Goal: Task Accomplishment & Management: Manage account settings

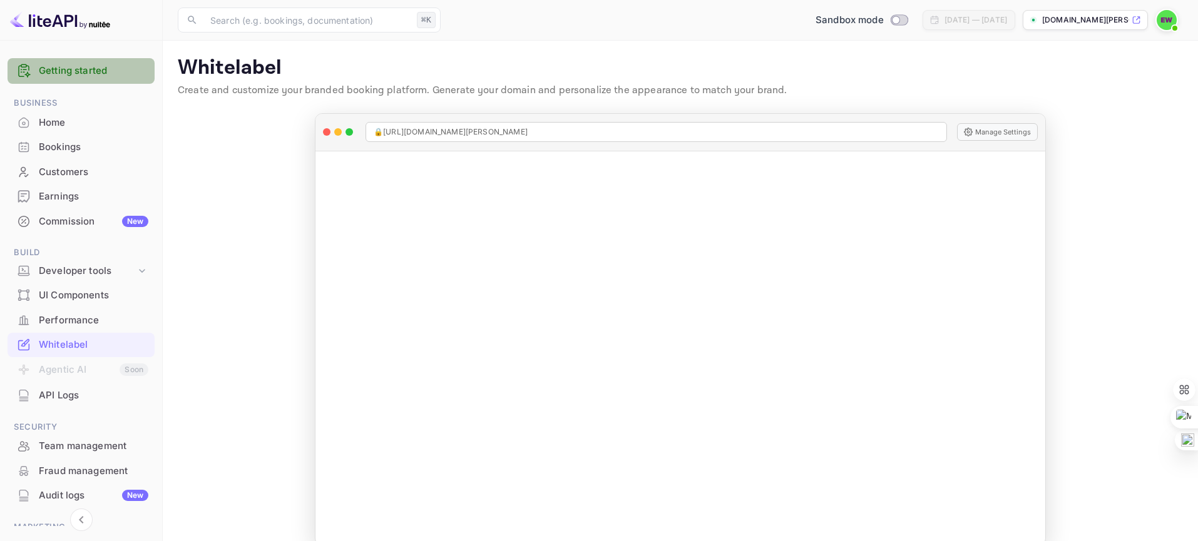
click at [82, 68] on link "Getting started" at bounding box center [94, 71] width 110 height 14
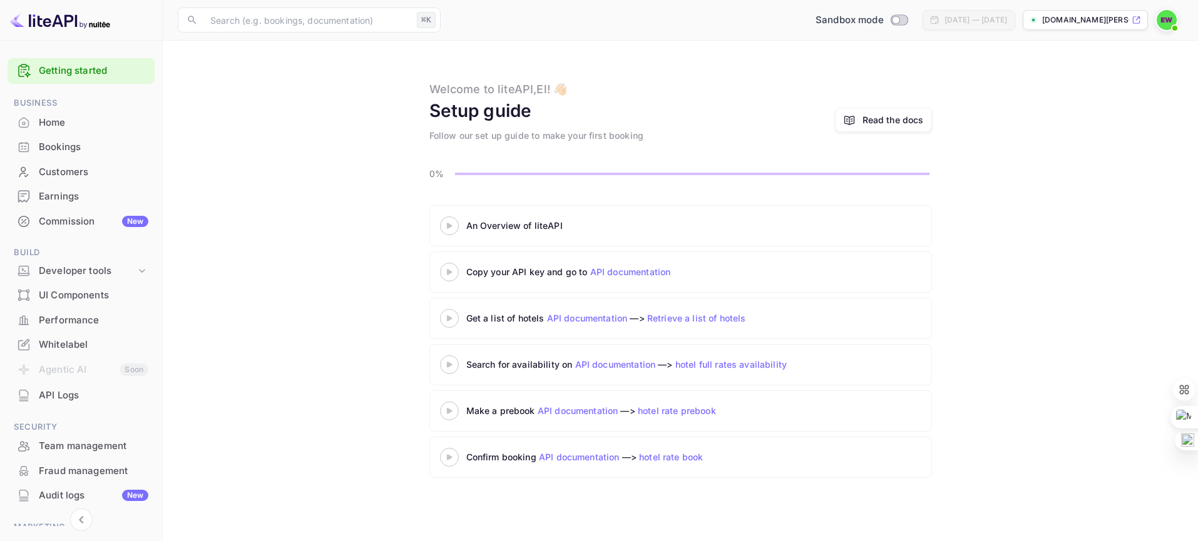
click at [451, 227] on icon at bounding box center [449, 226] width 44 height 6
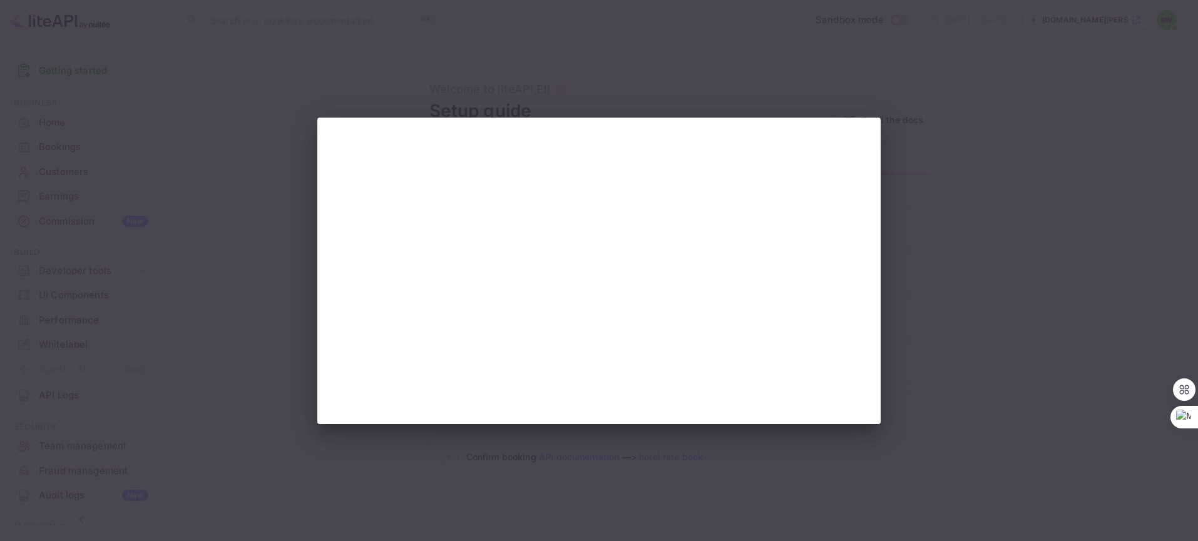
click at [910, 393] on div at bounding box center [599, 270] width 1198 height 541
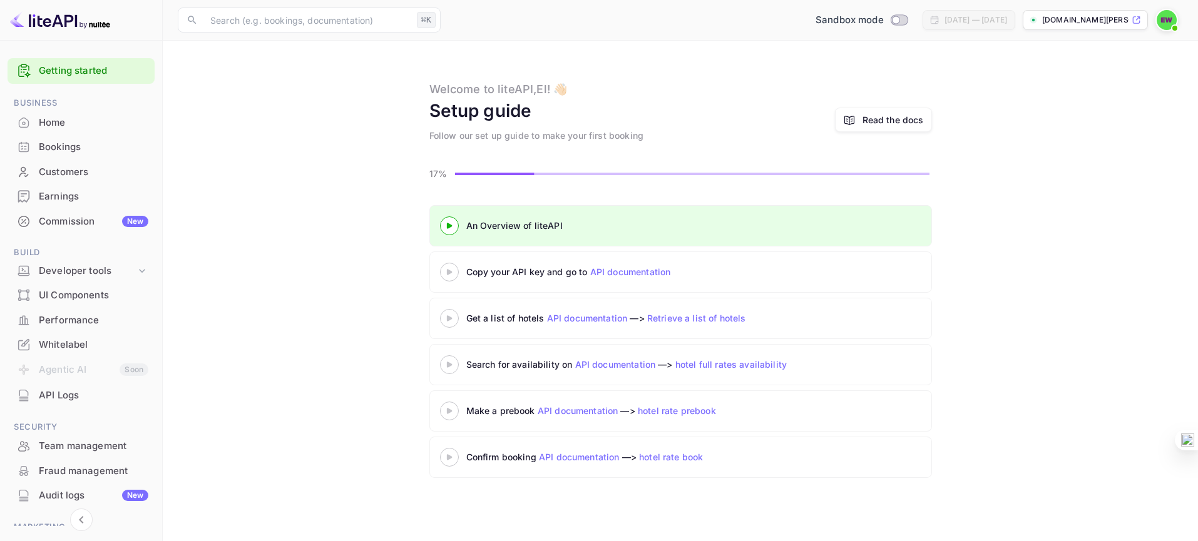
click at [449, 226] on 3 at bounding box center [448, 226] width 5 height 6
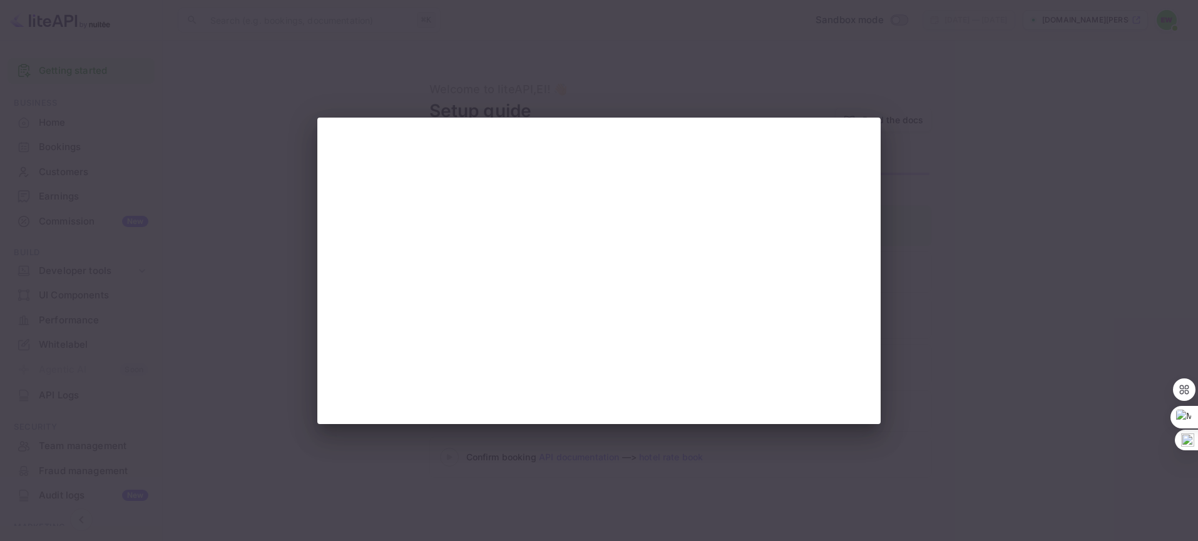
click at [103, 58] on div at bounding box center [599, 270] width 1198 height 541
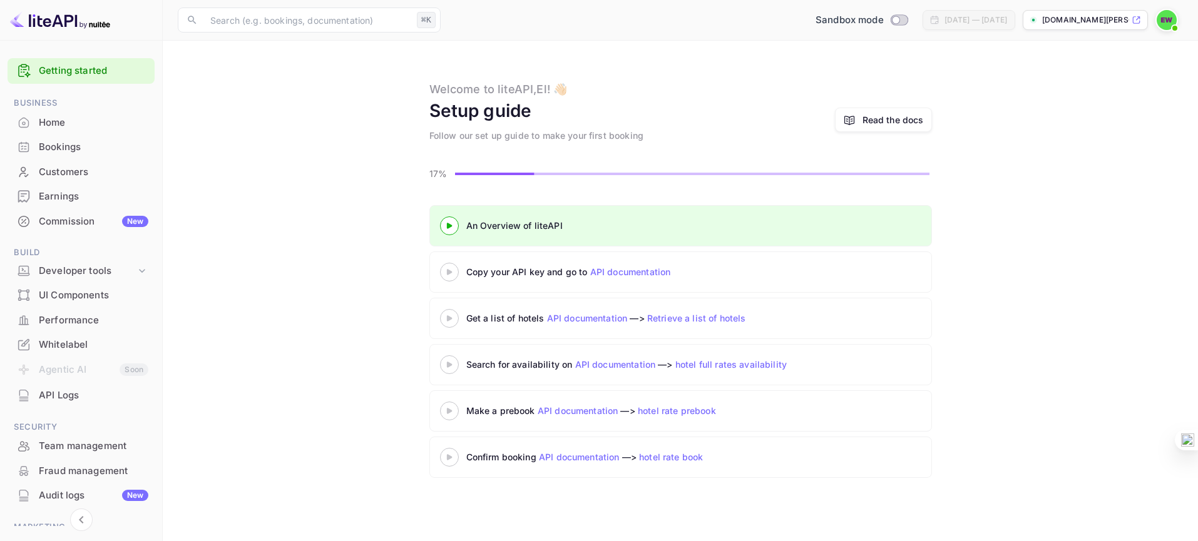
click at [446, 272] on icon at bounding box center [449, 272] width 44 height 6
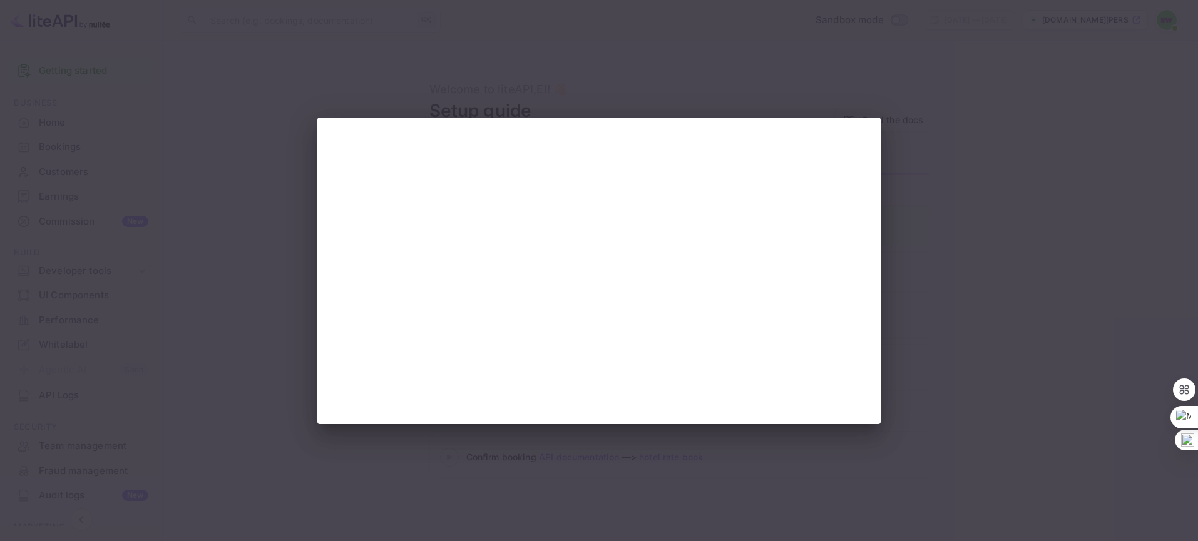
click at [158, 234] on div at bounding box center [599, 270] width 1198 height 541
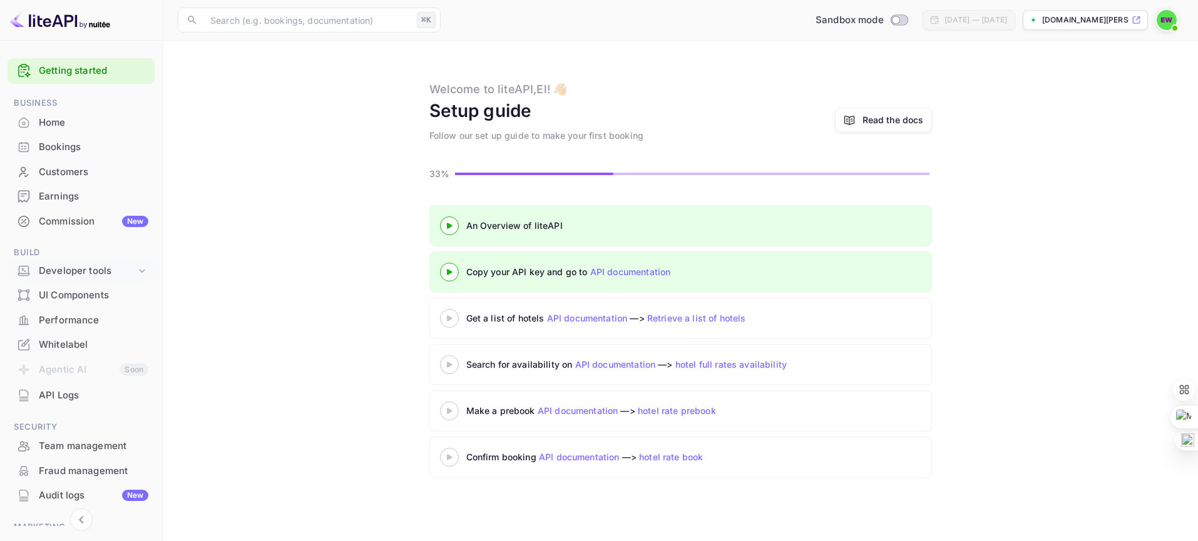
click at [72, 268] on div "Developer tools" at bounding box center [87, 271] width 97 height 14
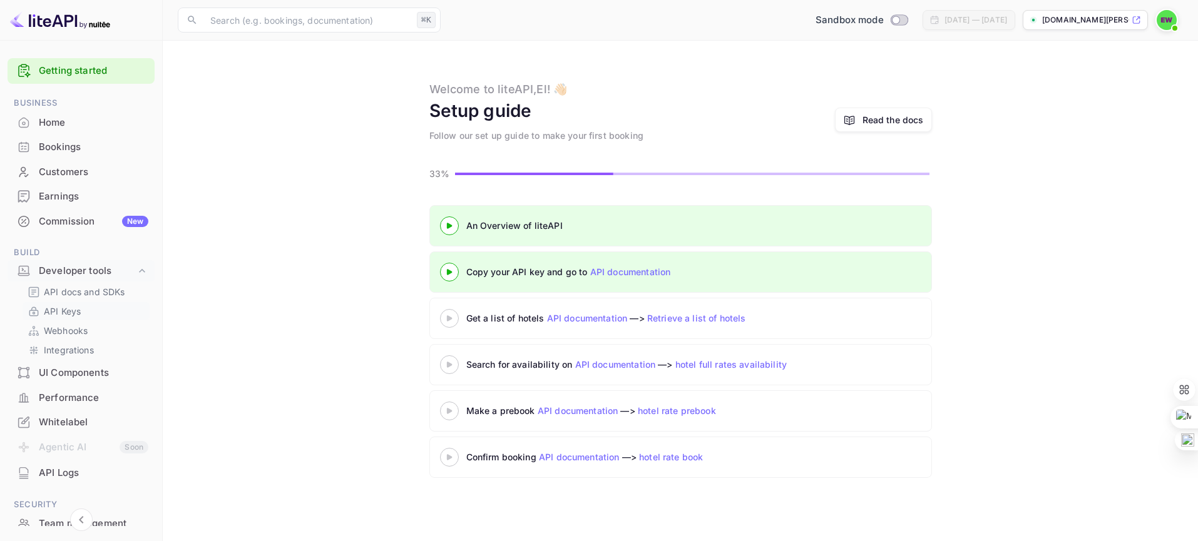
click at [60, 308] on p "API Keys" at bounding box center [62, 311] width 37 height 13
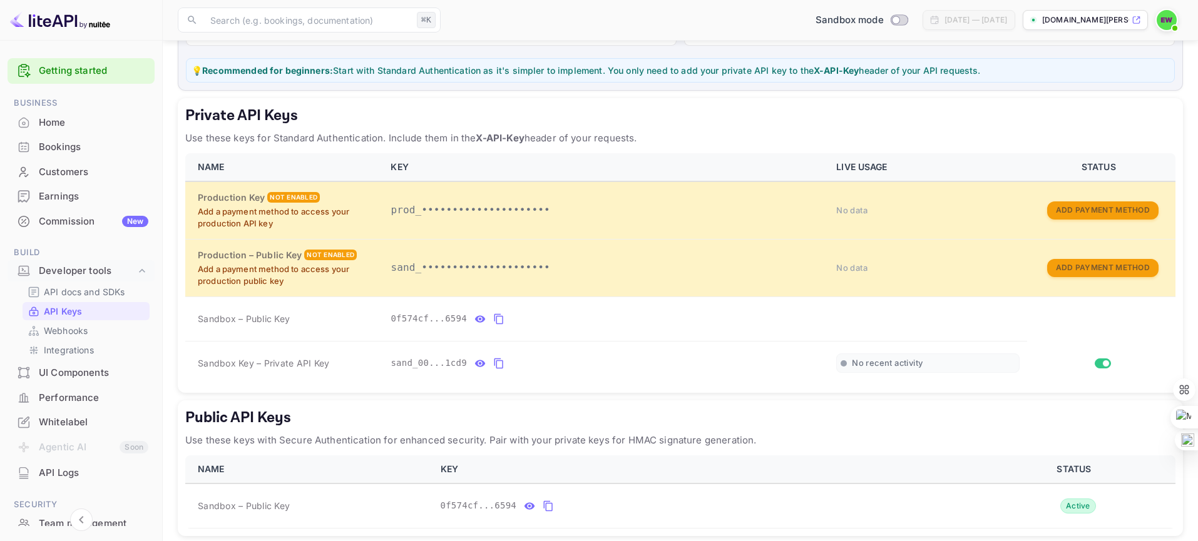
scroll to position [210, 0]
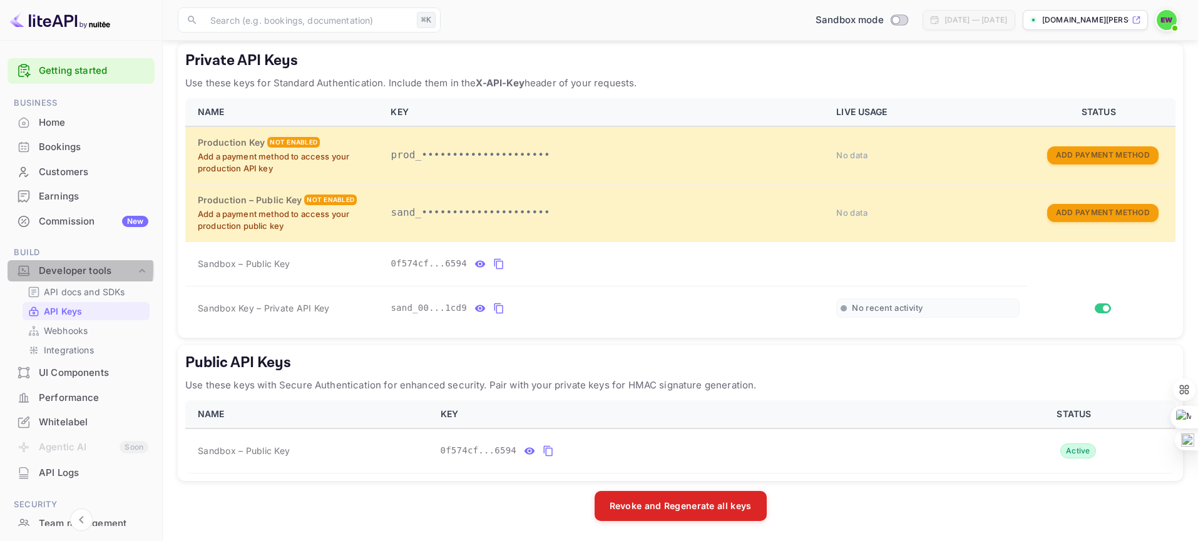
click at [58, 270] on div "Developer tools" at bounding box center [87, 271] width 97 height 14
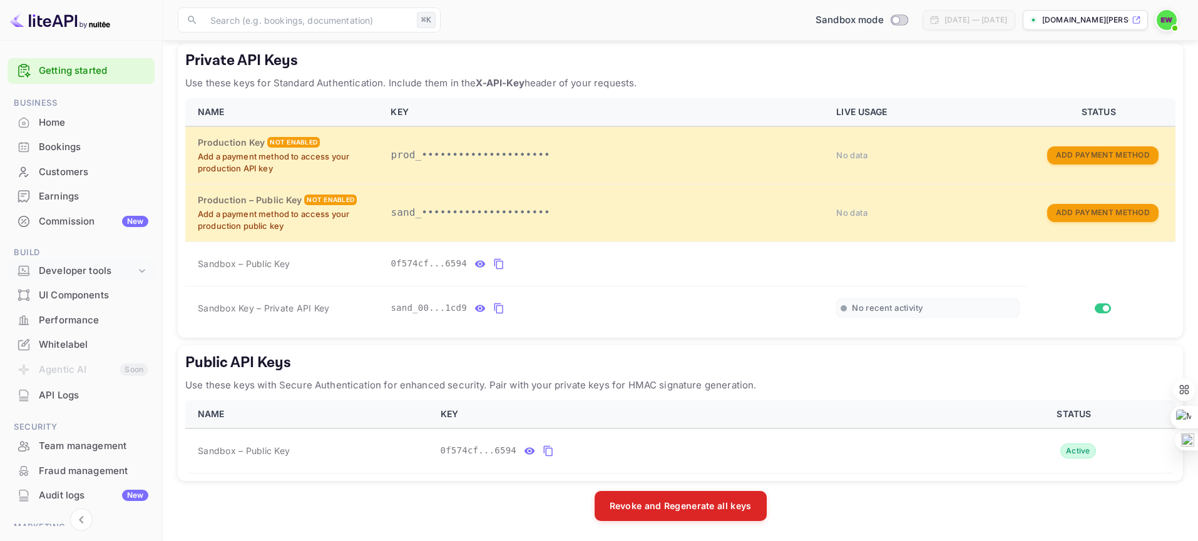
click at [58, 270] on div "Developer tools" at bounding box center [87, 271] width 97 height 14
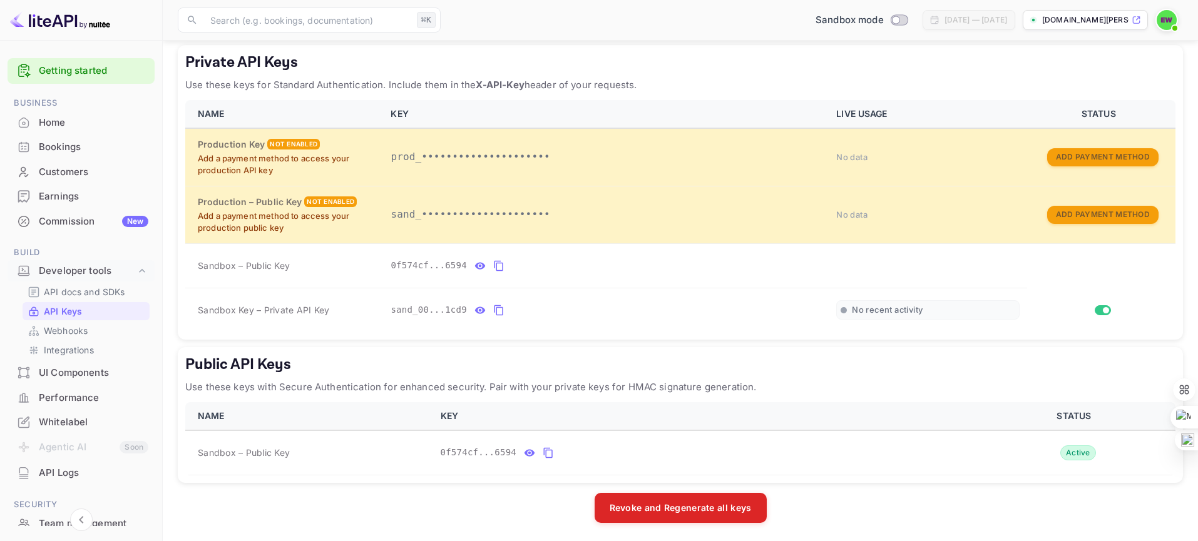
scroll to position [209, 0]
click at [71, 292] on p "API docs and SDKs" at bounding box center [84, 291] width 81 height 13
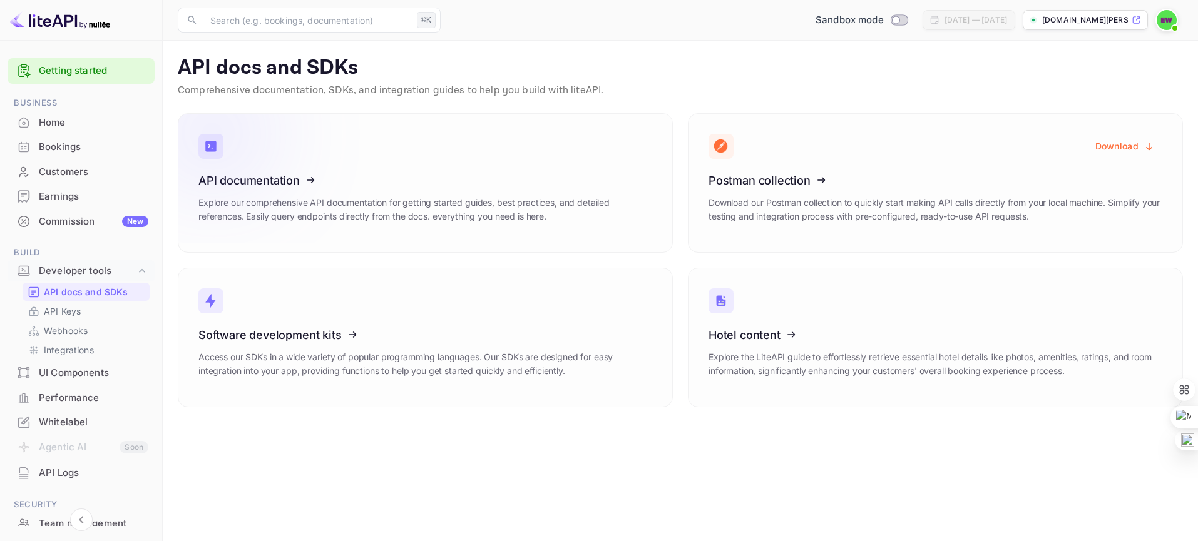
click at [287, 188] on icon at bounding box center [275, 178] width 195 height 129
click at [64, 313] on p "API Keys" at bounding box center [62, 311] width 37 height 13
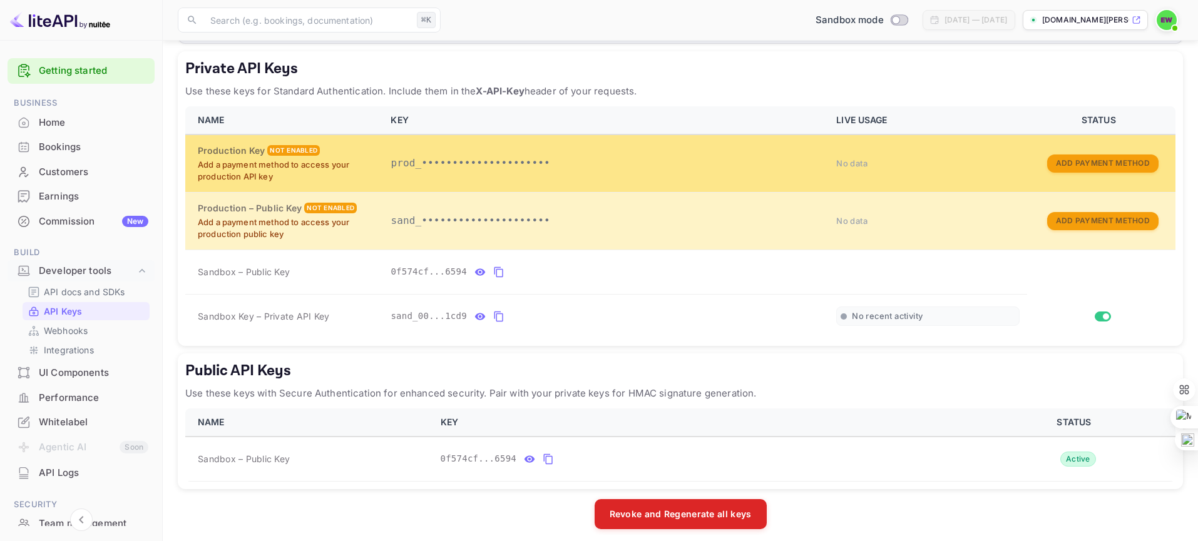
scroll to position [206, 0]
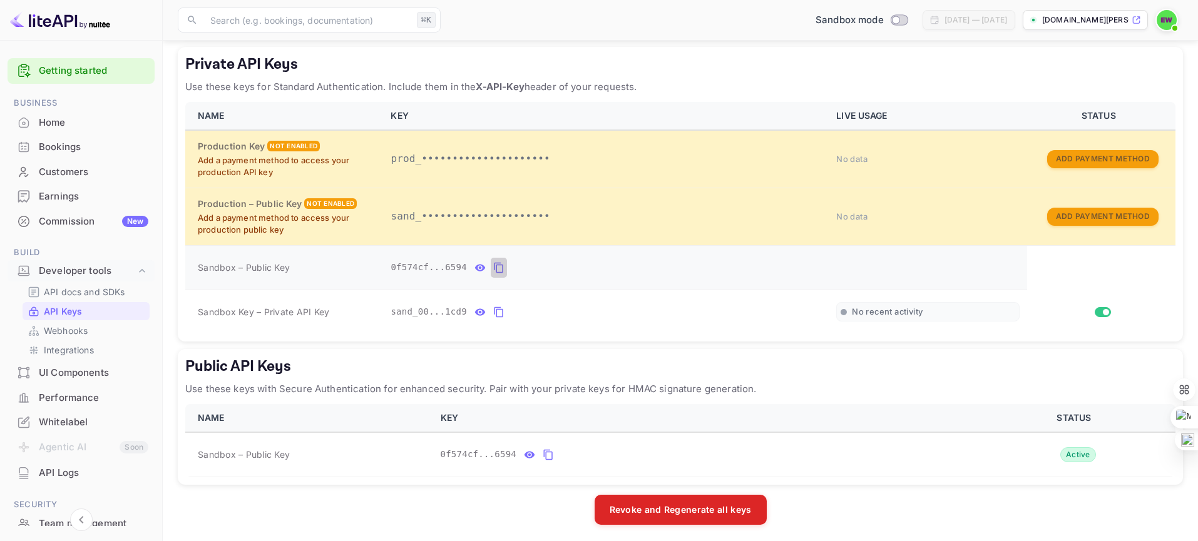
click at [493, 267] on icon "private api keys table" at bounding box center [498, 267] width 11 height 15
click at [71, 62] on div "Getting started" at bounding box center [81, 71] width 147 height 26
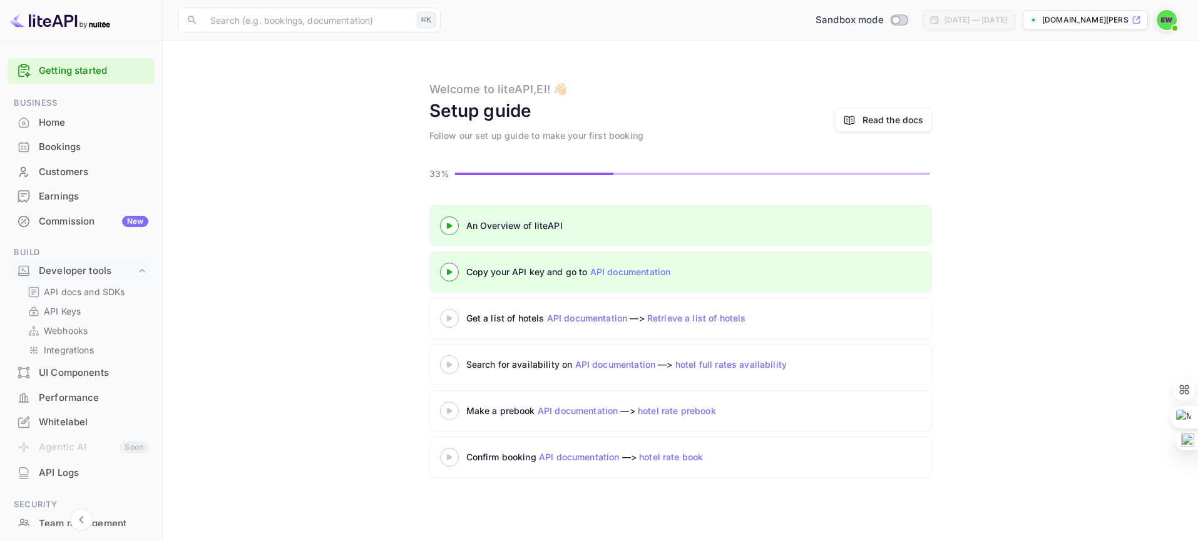
click at [449, 317] on 3 at bounding box center [448, 318] width 5 height 6
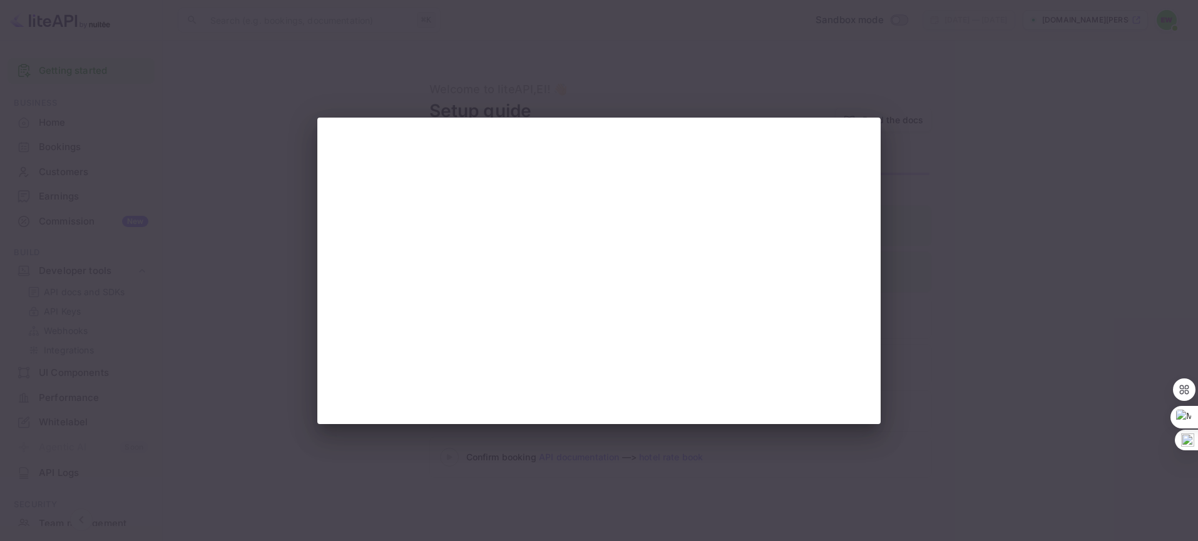
click at [947, 79] on div at bounding box center [599, 270] width 1198 height 541
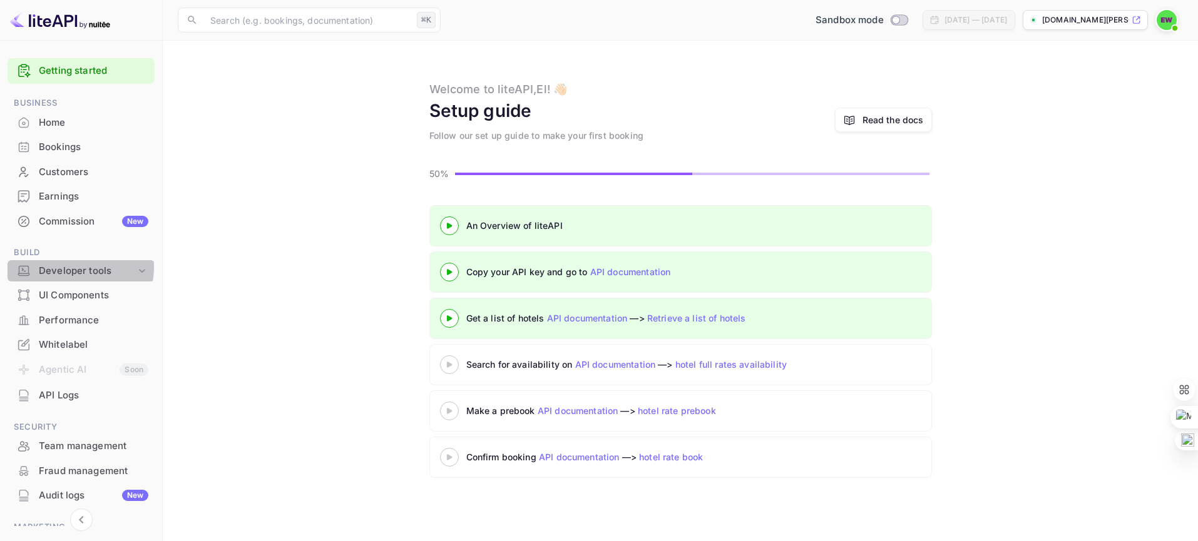
click at [56, 267] on div "Developer tools" at bounding box center [87, 271] width 97 height 14
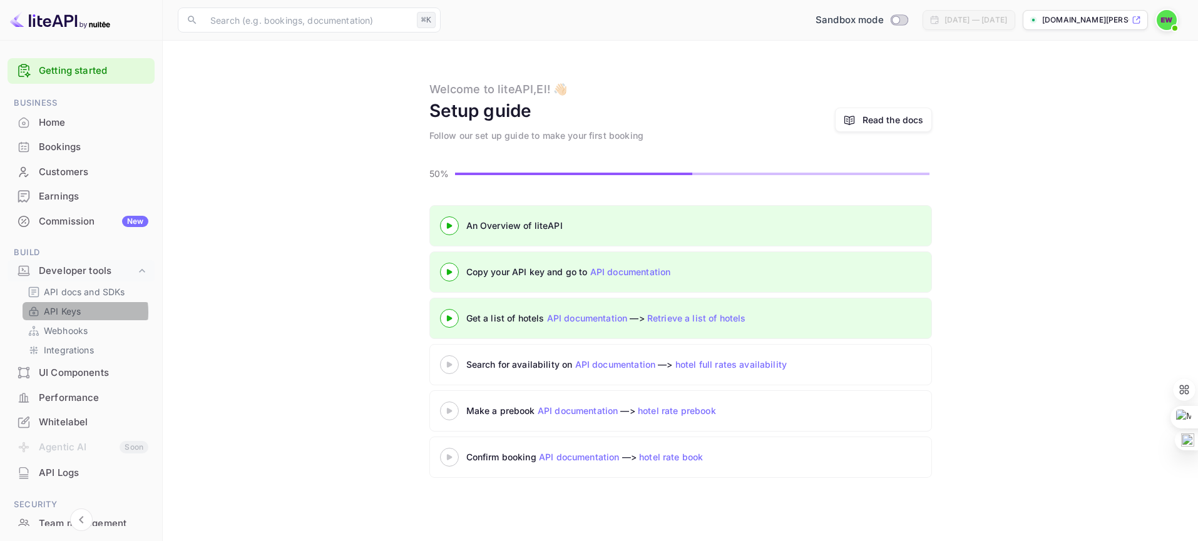
click at [72, 312] on p "API Keys" at bounding box center [62, 311] width 37 height 13
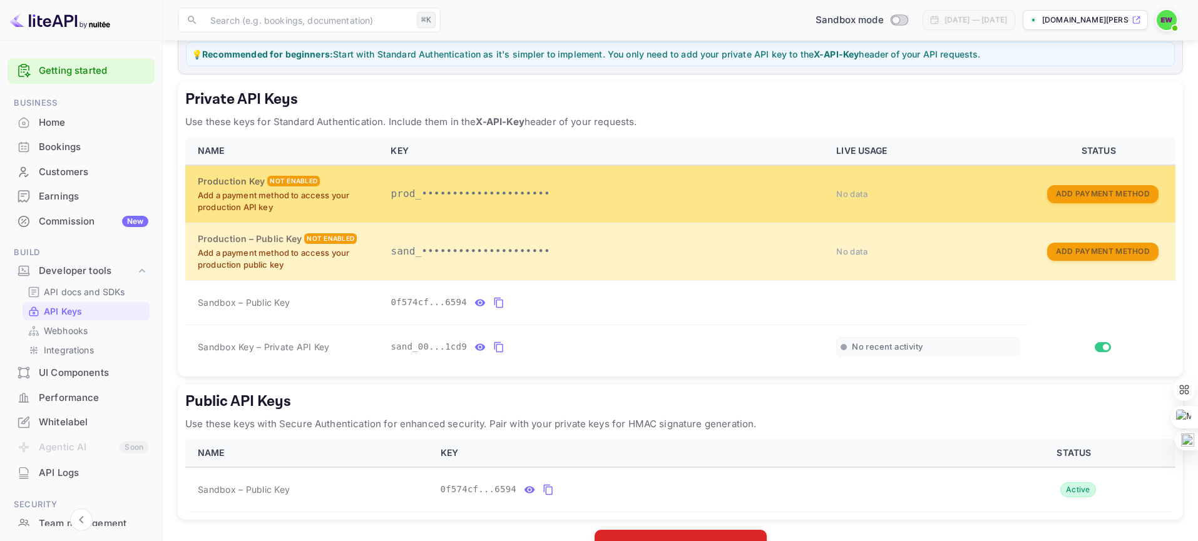
scroll to position [210, 0]
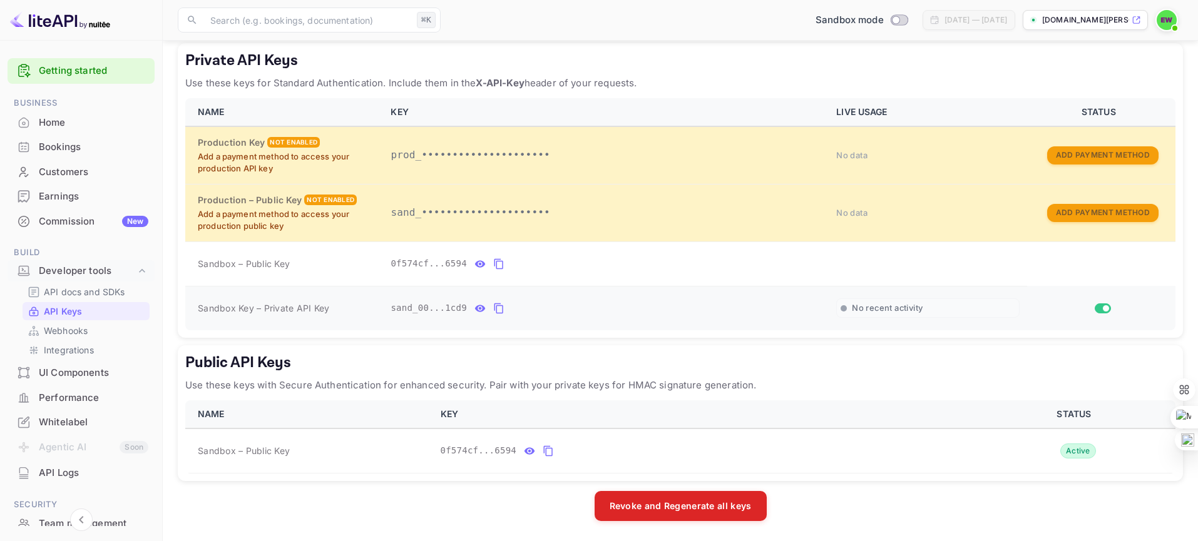
click at [494, 305] on icon "private api keys table" at bounding box center [498, 308] width 9 height 11
click at [544, 448] on icon "public api keys table" at bounding box center [548, 451] width 9 height 11
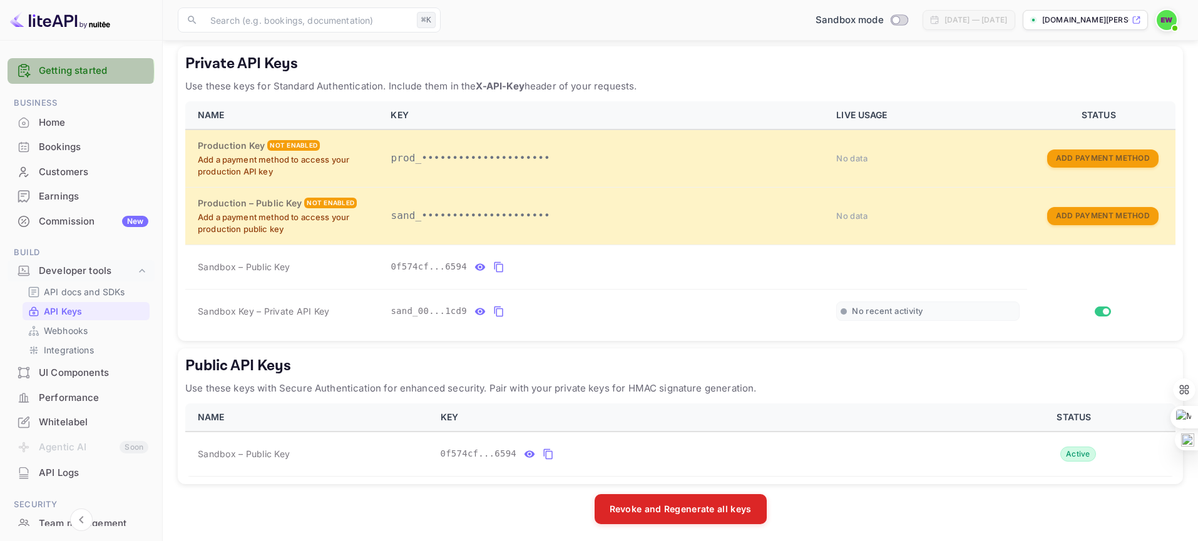
click at [68, 71] on link "Getting started" at bounding box center [94, 71] width 110 height 14
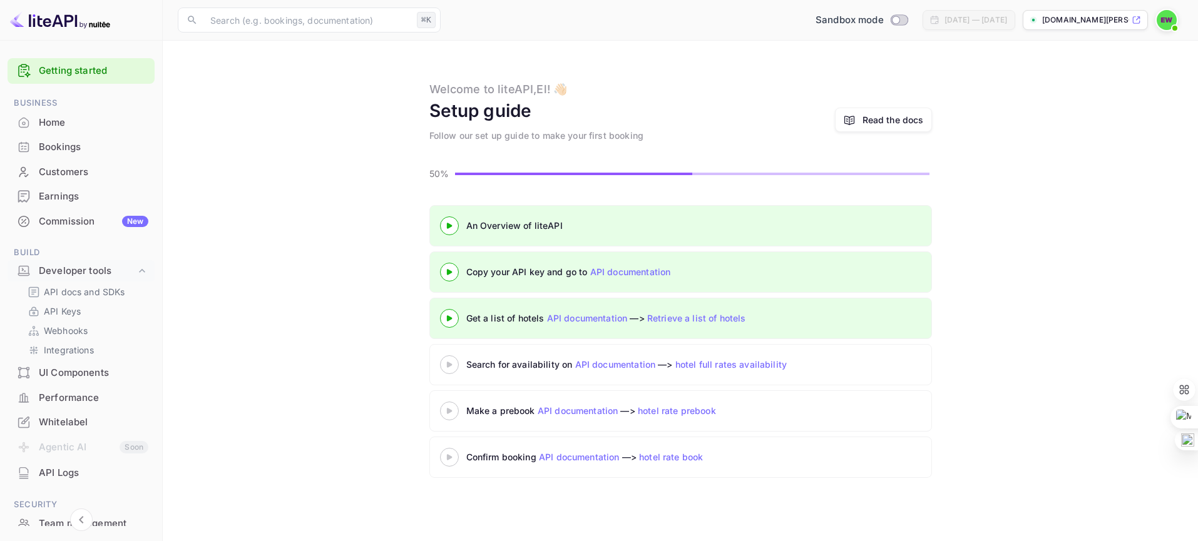
click at [451, 269] on icon at bounding box center [449, 272] width 44 height 6
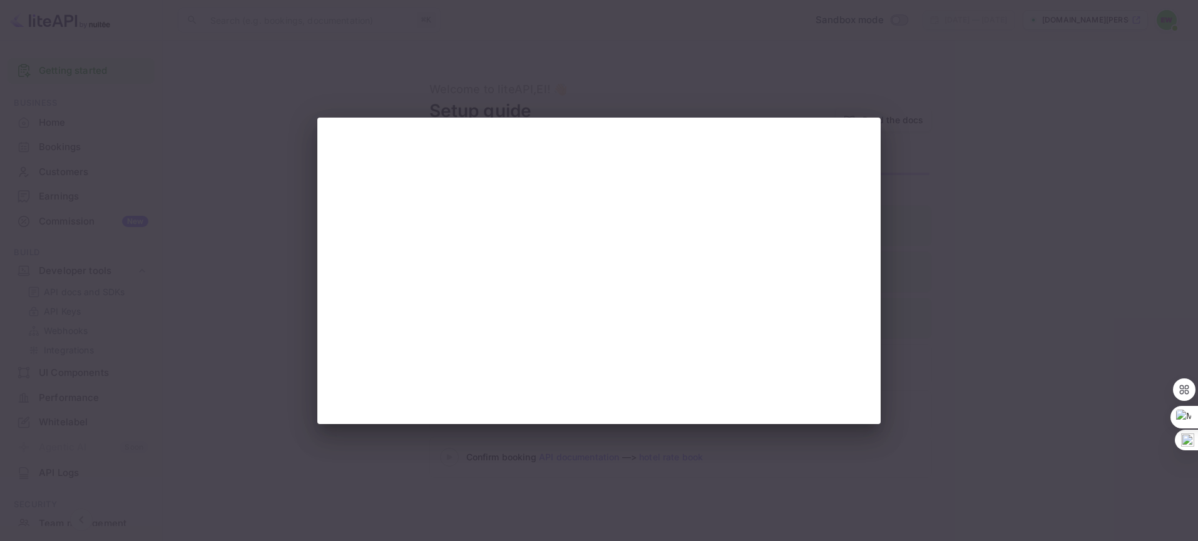
click at [375, 96] on div at bounding box center [599, 270] width 1198 height 541
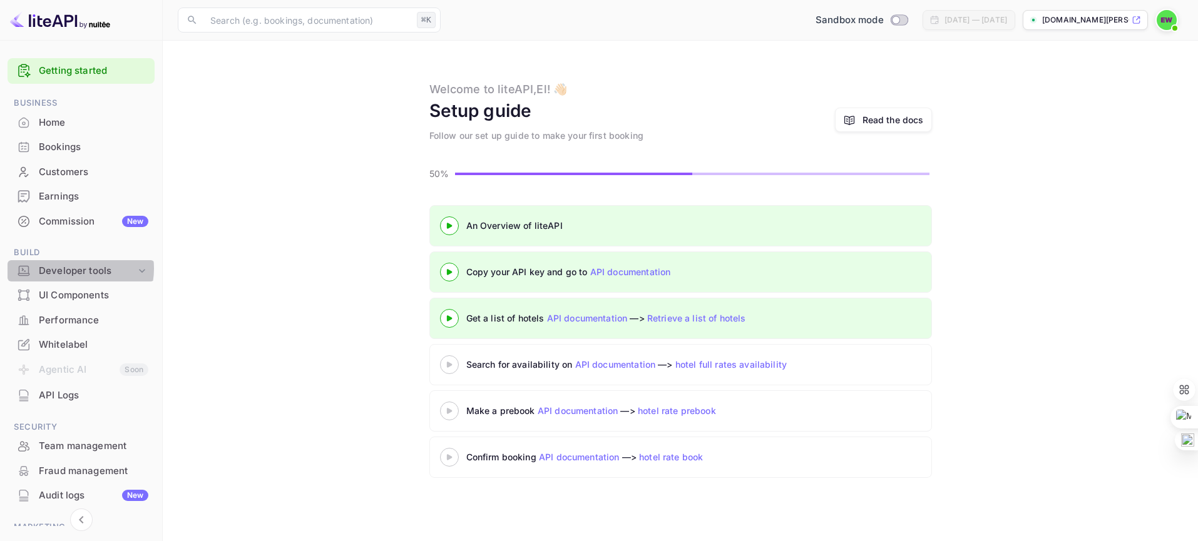
click at [79, 269] on div "Developer tools" at bounding box center [87, 271] width 97 height 14
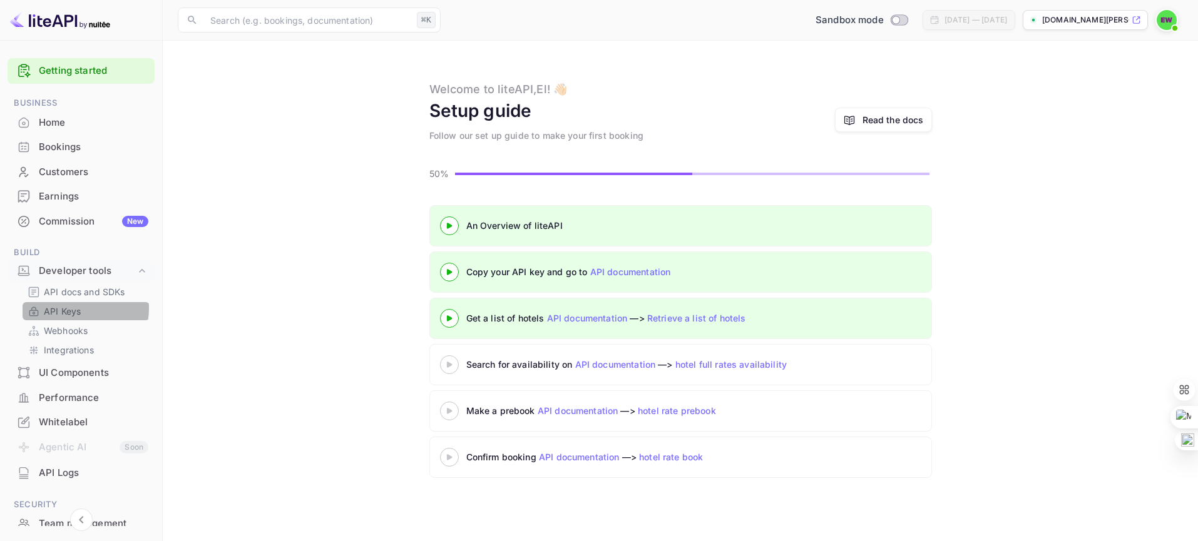
click at [59, 308] on p "API Keys" at bounding box center [62, 311] width 37 height 13
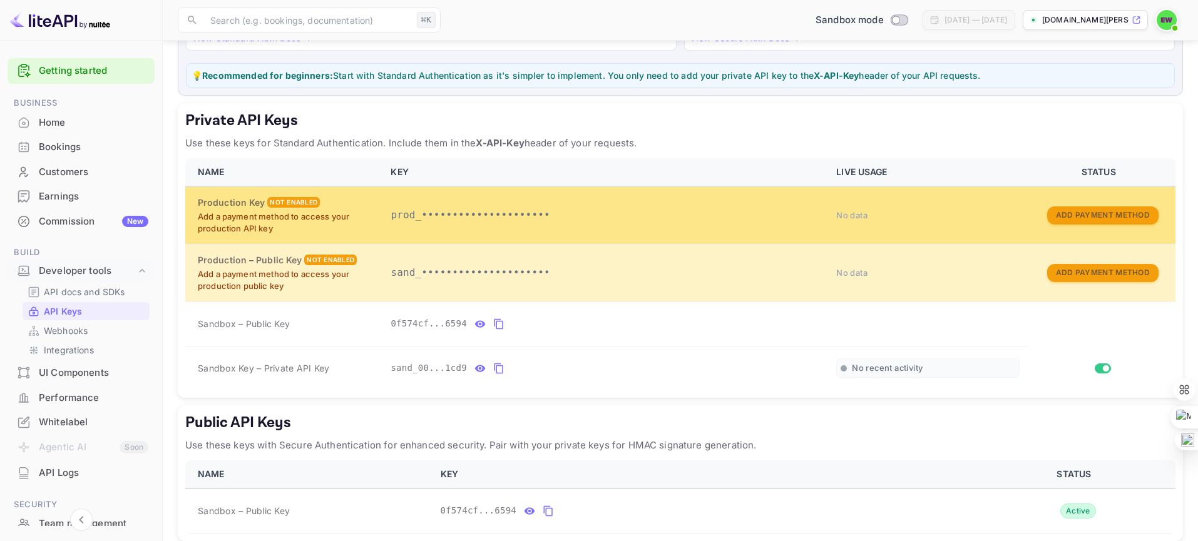
scroll to position [210, 0]
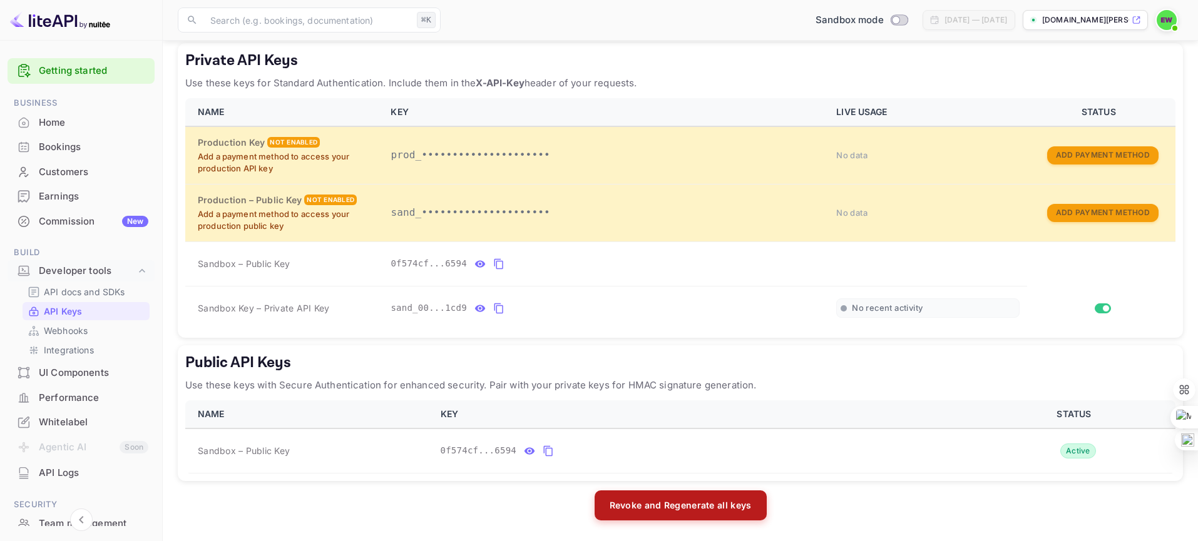
click at [686, 507] on button "Revoke and Regenerate all keys" at bounding box center [680, 506] width 172 height 30
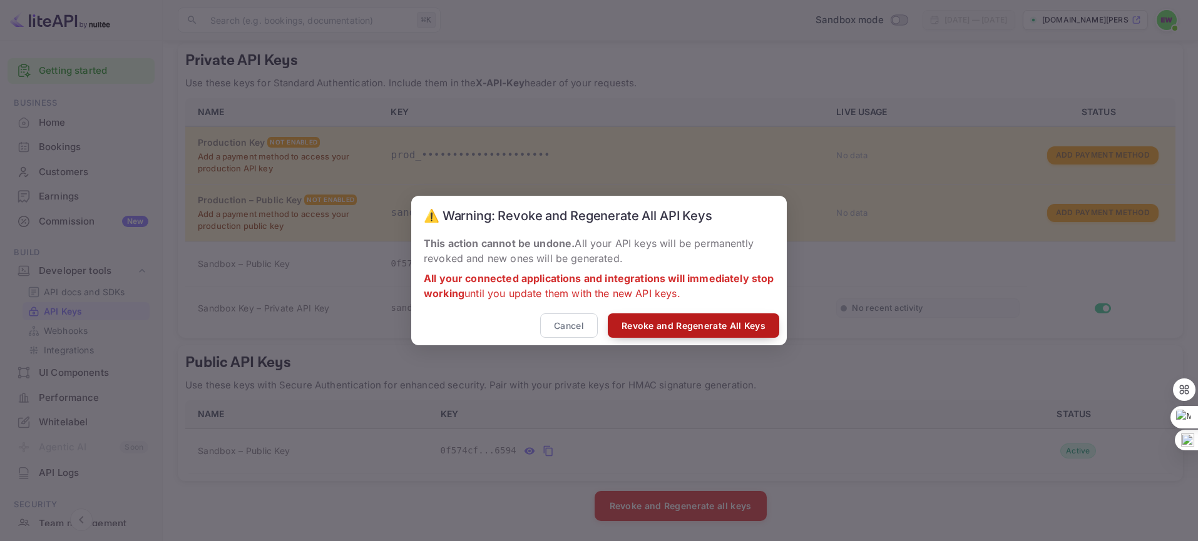
click at [695, 329] on button "Revoke and Regenerate All Keys" at bounding box center [693, 325] width 171 height 24
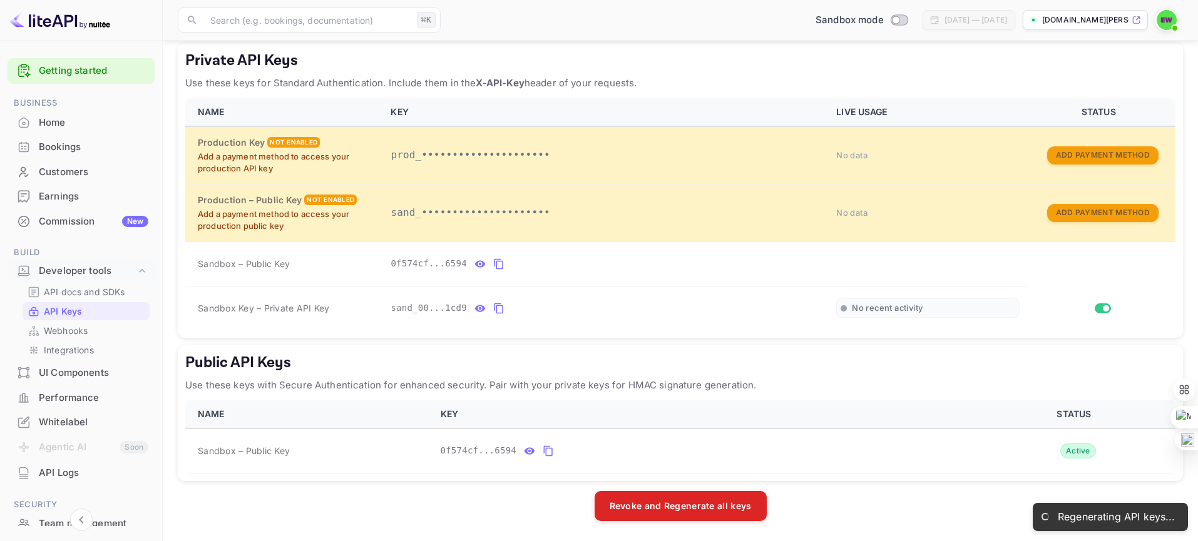
scroll to position [121, 0]
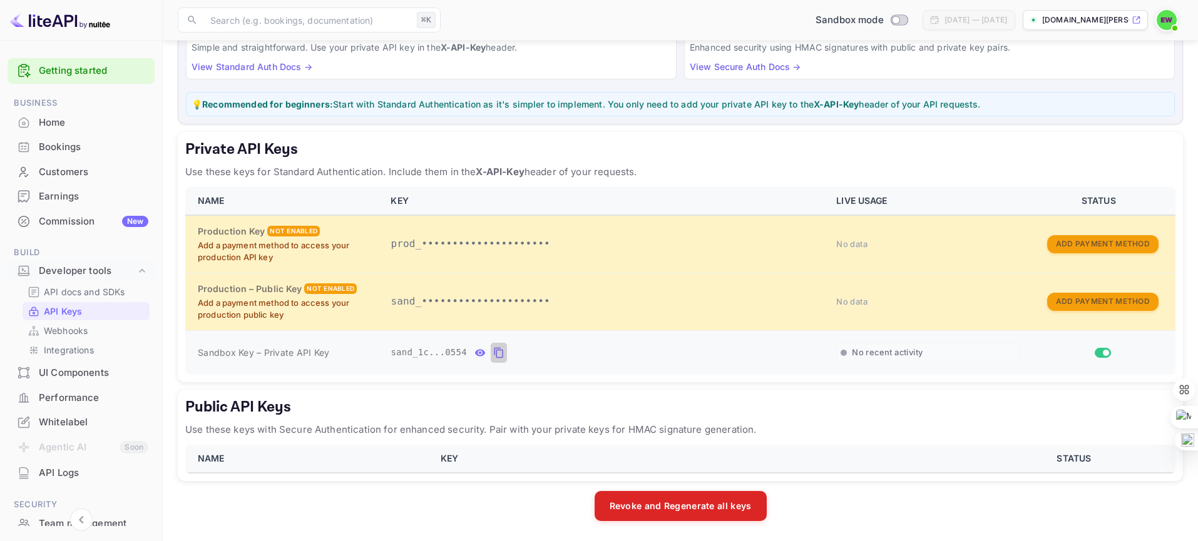
click at [493, 352] on icon "private api keys table" at bounding box center [498, 352] width 11 height 15
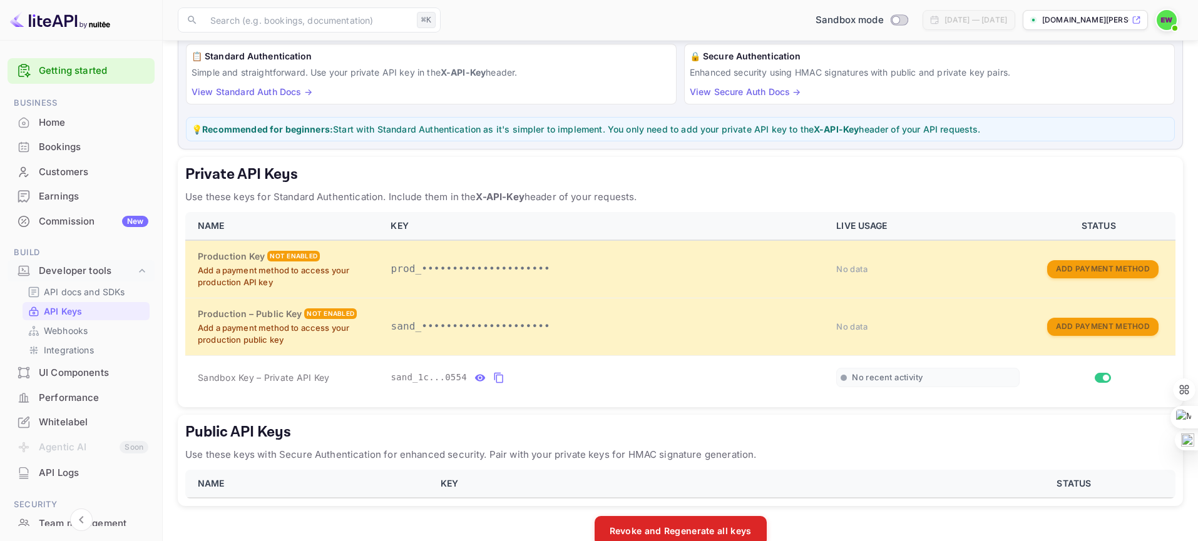
scroll to position [94, 0]
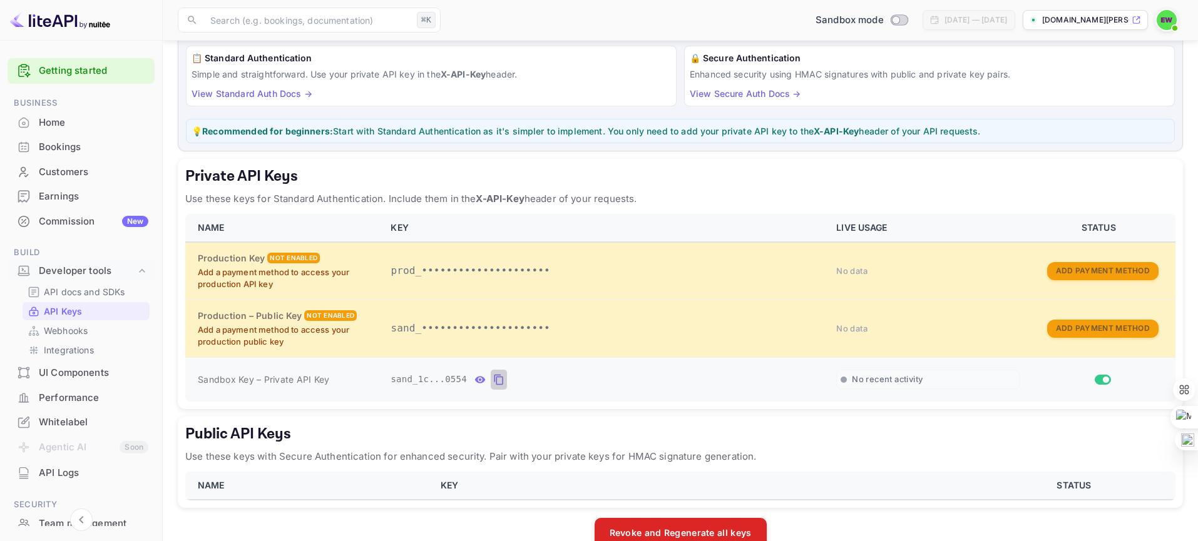
click at [493, 380] on icon "private api keys table" at bounding box center [498, 379] width 11 height 15
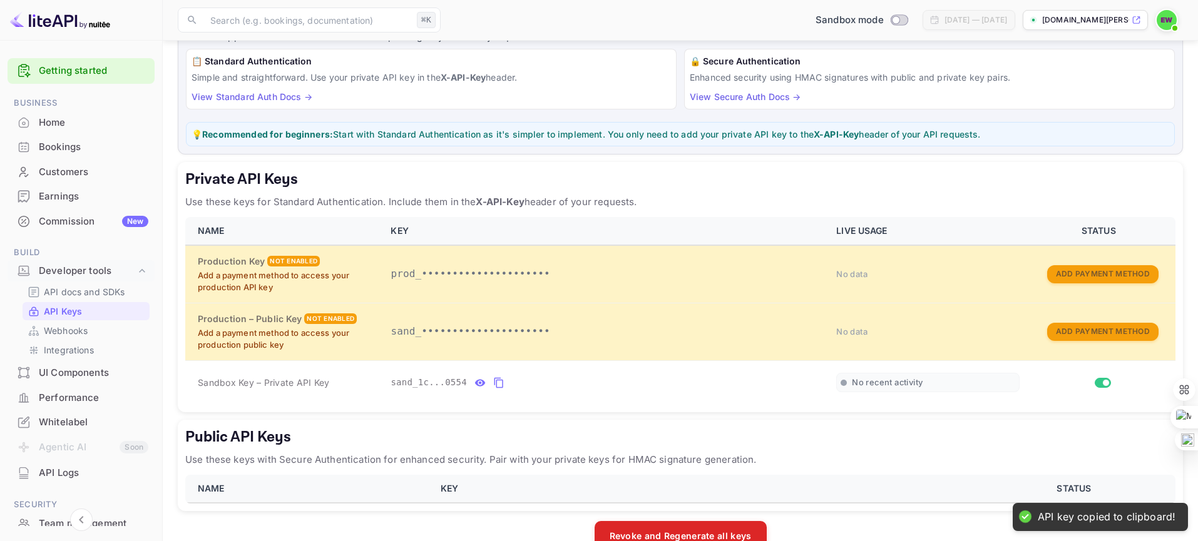
scroll to position [93, 0]
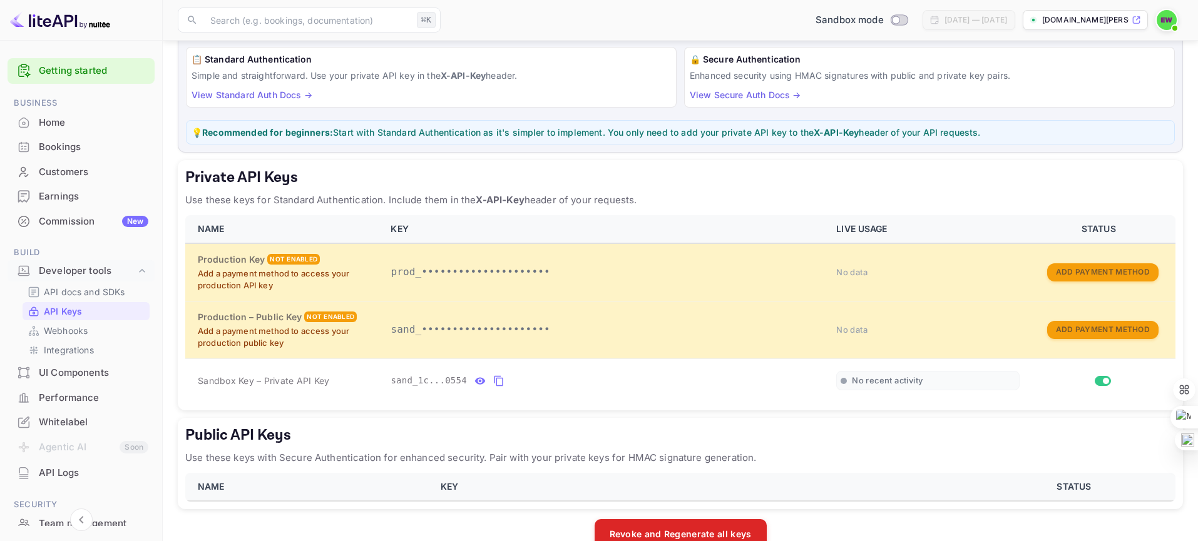
click at [255, 96] on link "View Standard Auth Docs →" at bounding box center [251, 94] width 121 height 11
click at [59, 71] on link "Getting started" at bounding box center [94, 71] width 110 height 14
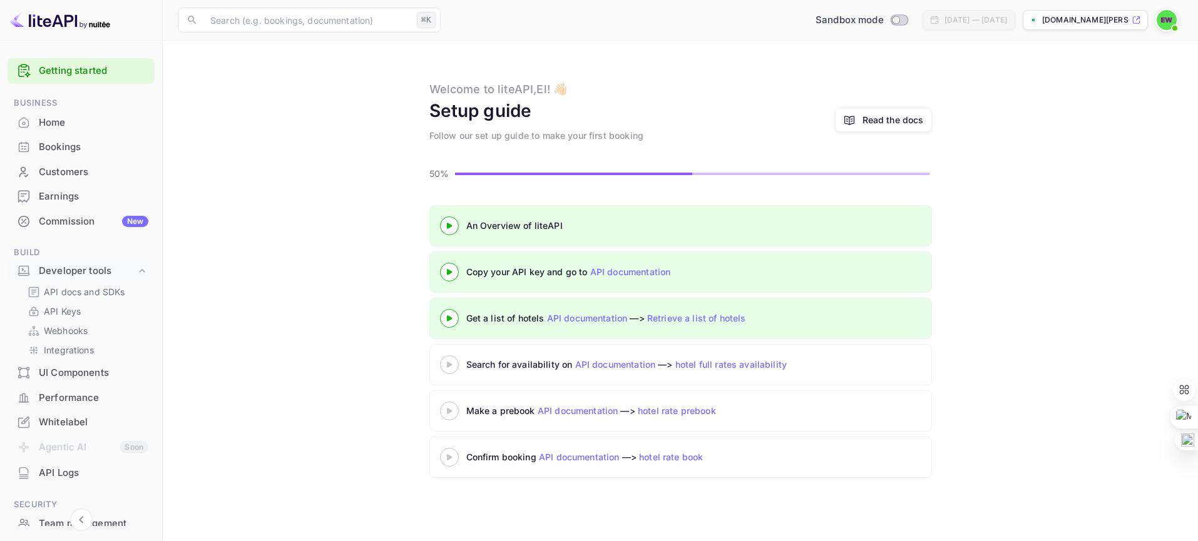
click at [473, 223] on div "An Overview of liteAPI" at bounding box center [622, 225] width 313 height 13
click at [452, 223] on icon at bounding box center [449, 226] width 44 height 6
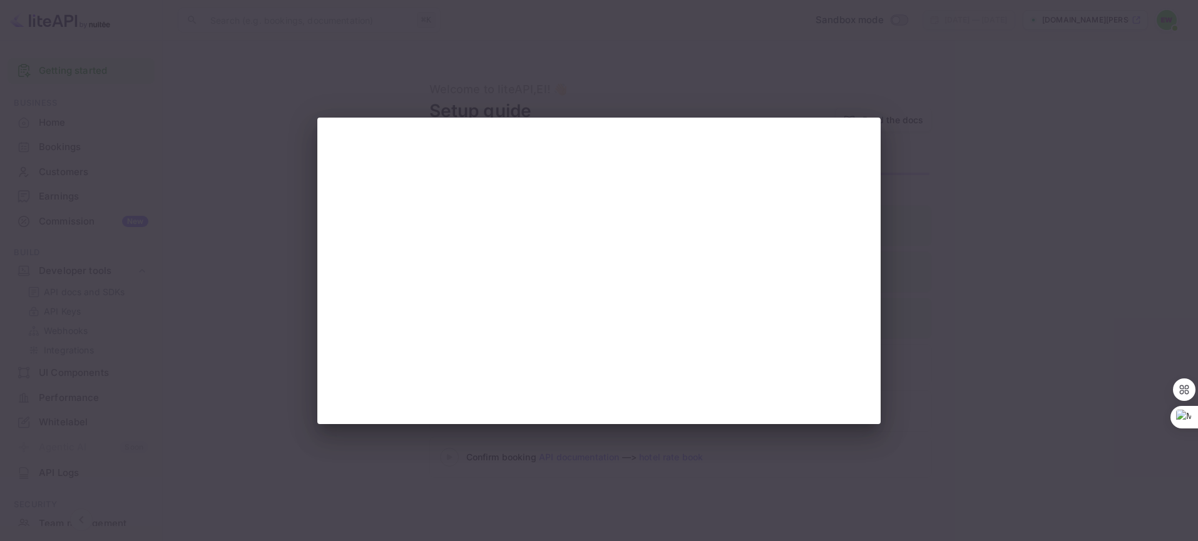
click at [942, 257] on div at bounding box center [599, 270] width 1198 height 541
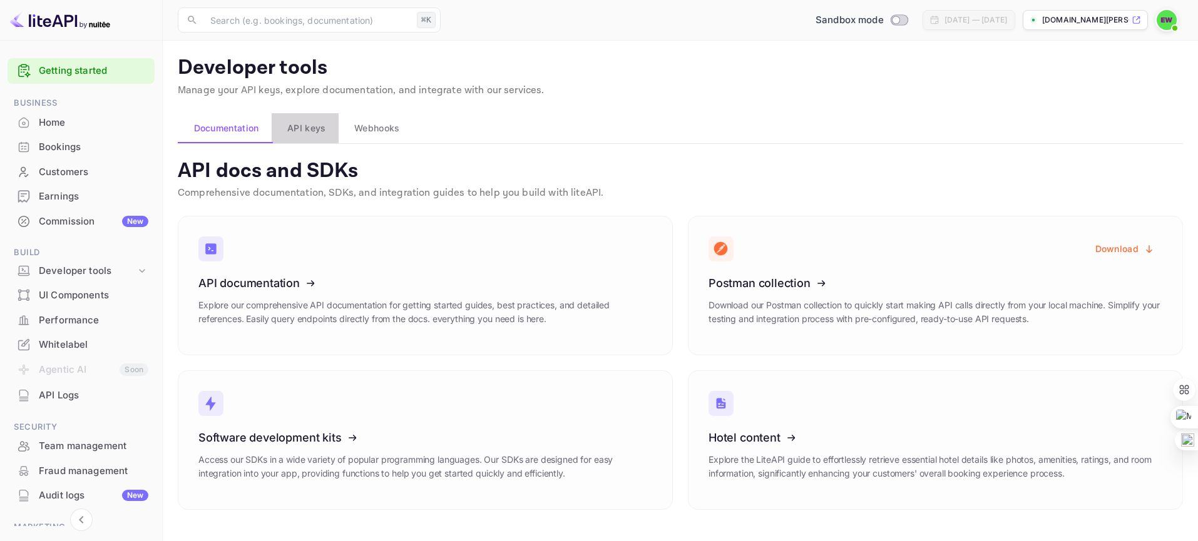
click at [314, 122] on span "API keys" at bounding box center [306, 128] width 38 height 15
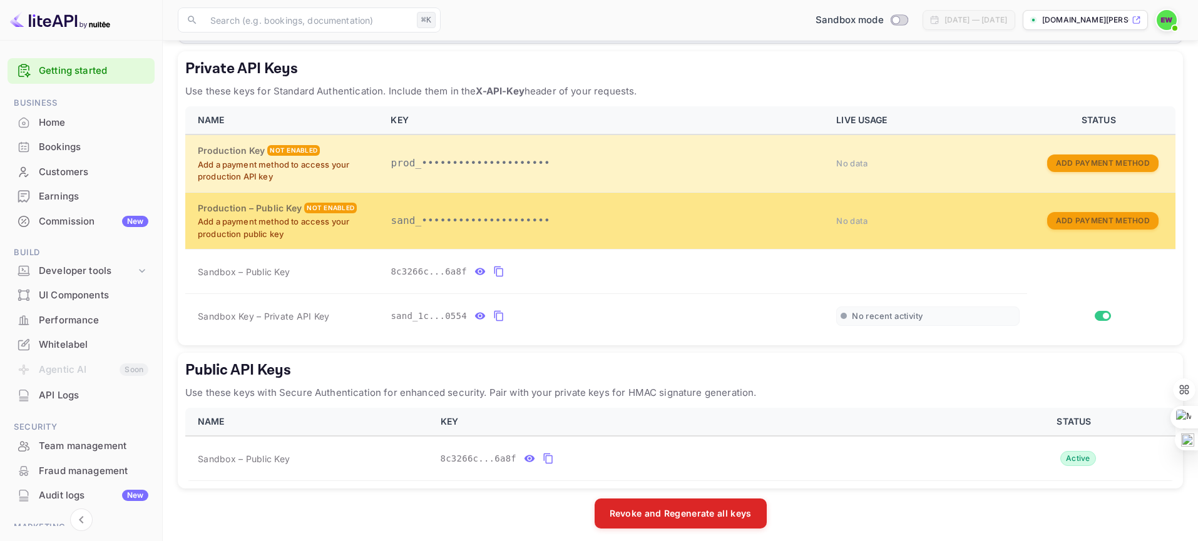
scroll to position [313, 0]
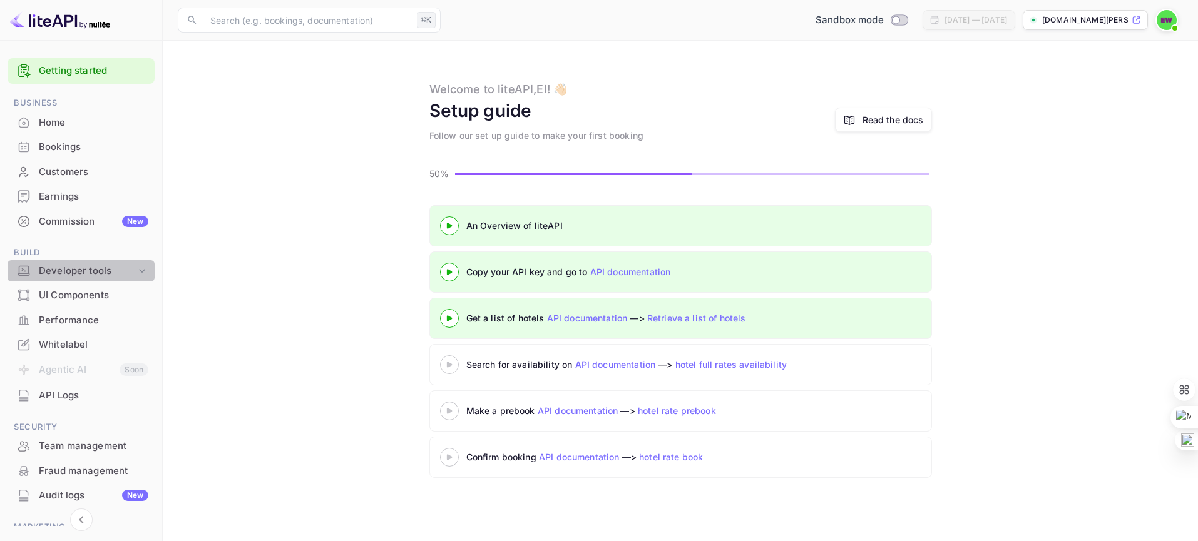
click at [87, 269] on div "Developer tools" at bounding box center [87, 271] width 97 height 14
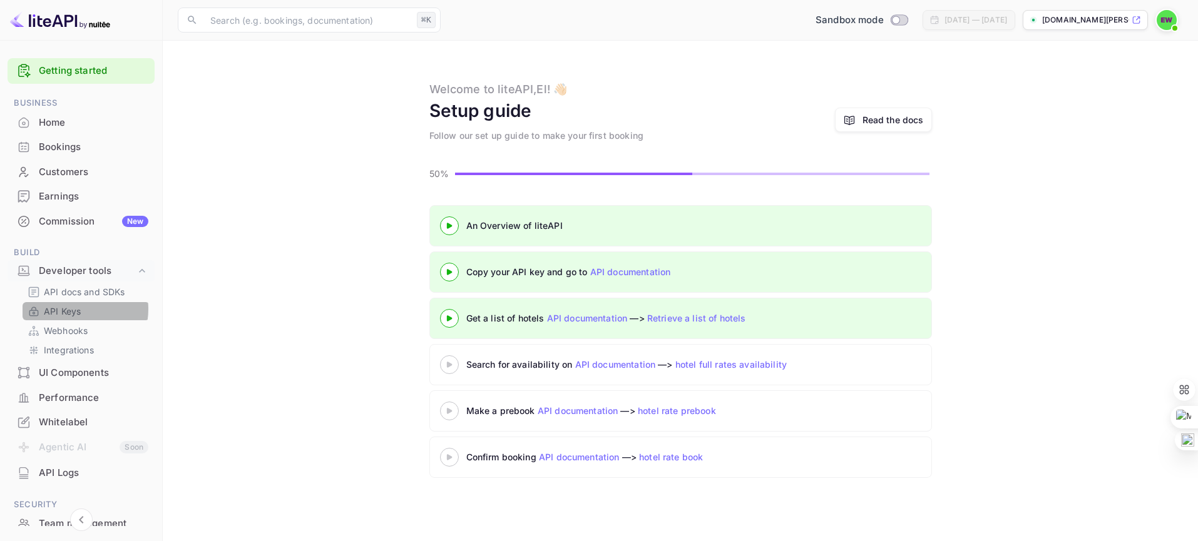
click at [68, 309] on p "API Keys" at bounding box center [62, 311] width 37 height 13
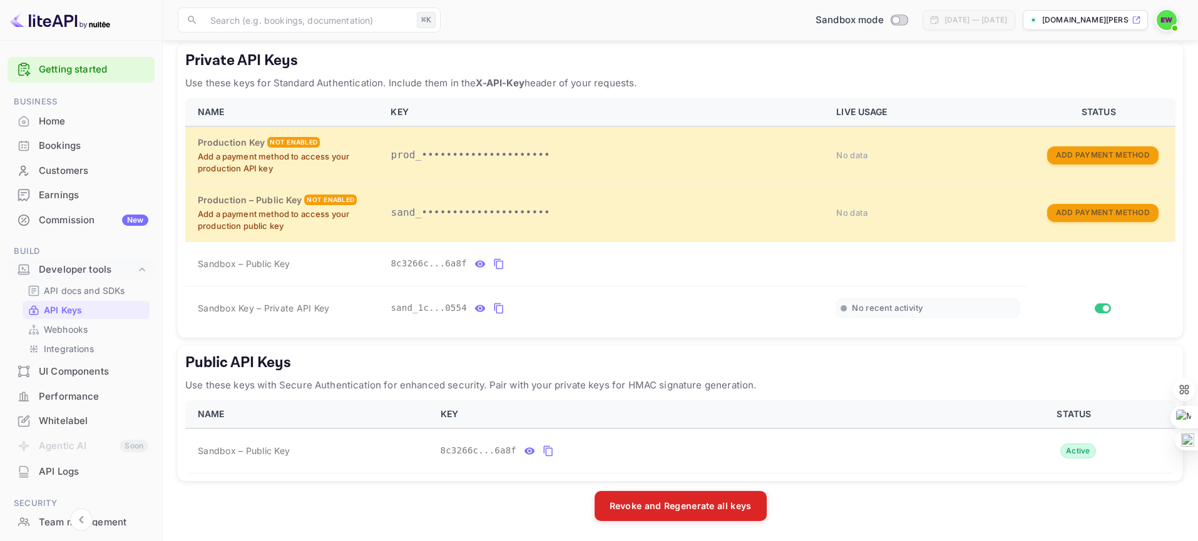
scroll to position [209, 0]
